Goal: Information Seeking & Learning: Learn about a topic

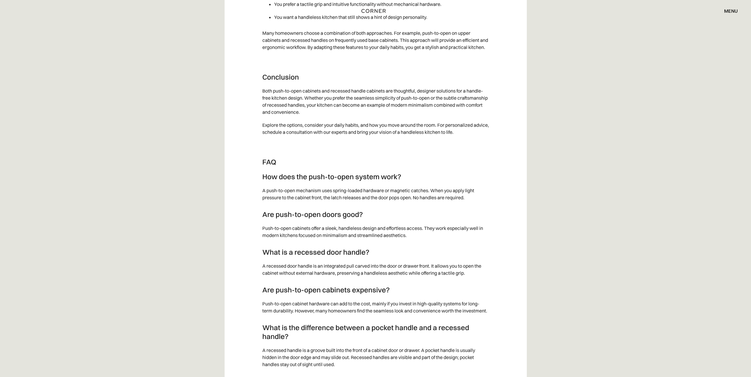
scroll to position [2743, 0]
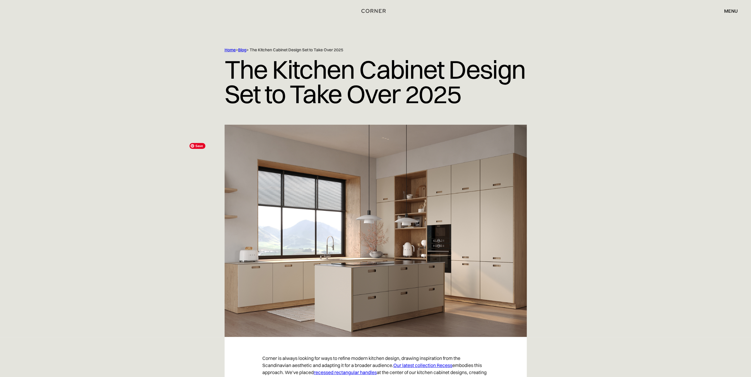
scroll to position [88, 0]
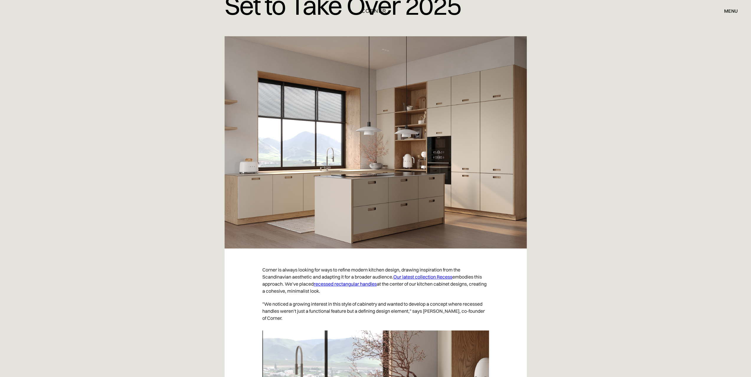
click at [393, 280] on link "Our latest collection Recess" at bounding box center [422, 277] width 59 height 6
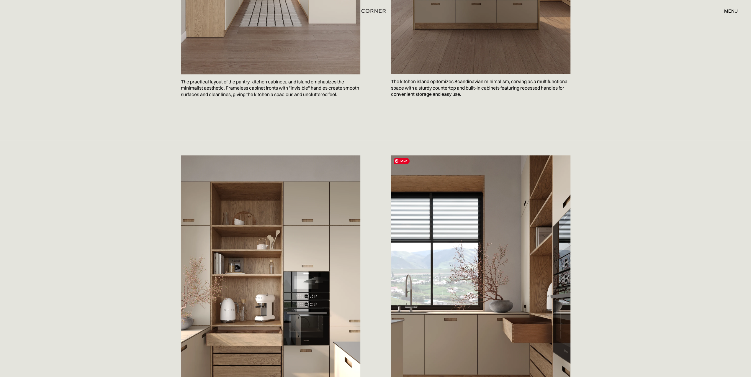
scroll to position [531, 0]
